Goal: Find specific page/section

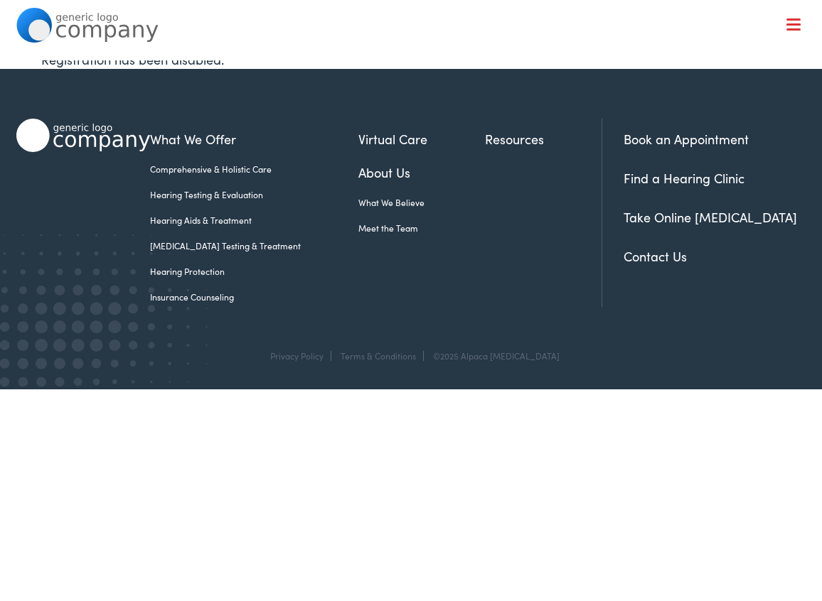
click at [370, 230] on link "Meet the Team" at bounding box center [421, 228] width 127 height 13
click at [786, 21] on div at bounding box center [793, 25] width 14 height 14
